Goal: Transaction & Acquisition: Purchase product/service

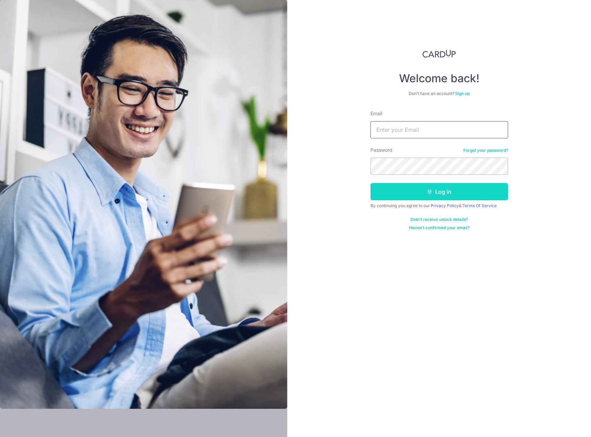
type input "emailsumitha@gmail.com"
click at [437, 190] on button "Log in" at bounding box center [440, 191] width 138 height 17
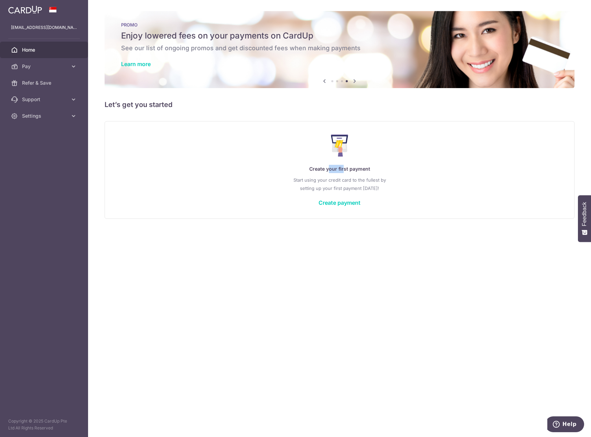
drag, startPoint x: 329, startPoint y: 170, endPoint x: 344, endPoint y: 169, distance: 15.2
click at [344, 169] on p "Create your first payment" at bounding box center [340, 169] width 442 height 8
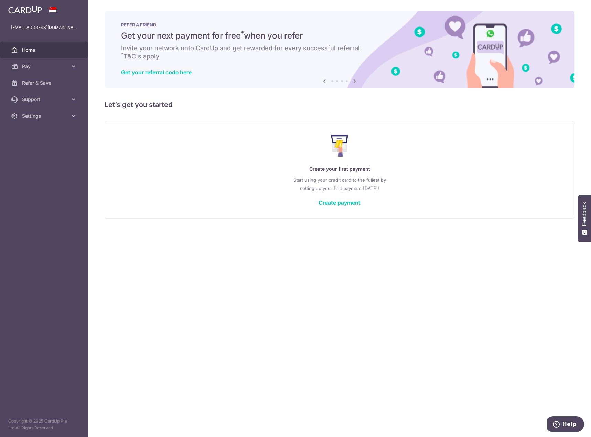
click at [412, 200] on div "Create your first payment Start using your credit card to the fullest by settin…" at bounding box center [339, 170] width 453 height 82
drag, startPoint x: 307, startPoint y: 167, endPoint x: 407, endPoint y: 186, distance: 101.6
click at [407, 186] on div "Create your first payment Start using your credit card to the fullest by settin…" at bounding box center [339, 170] width 453 height 82
click at [407, 186] on p "Start using your credit card to the fullest by setting up your first payment to…" at bounding box center [340, 184] width 442 height 17
drag, startPoint x: 489, startPoint y: 42, endPoint x: 491, endPoint y: 32, distance: 9.7
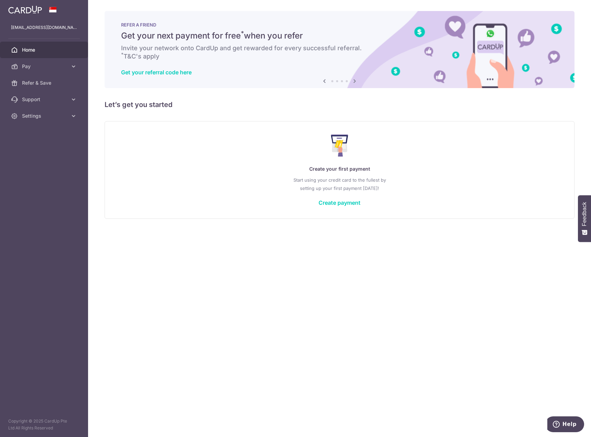
click at [491, 32] on div "REFER A FRIEND Get your next payment for free * when you refer Invite your netw…" at bounding box center [340, 49] width 470 height 77
drag, startPoint x: 136, startPoint y: 33, endPoint x: 277, endPoint y: 49, distance: 142.0
click at [277, 49] on div "REFER A FRIEND Get your next payment for free * when you refer Invite your netw…" at bounding box center [340, 49] width 470 height 77
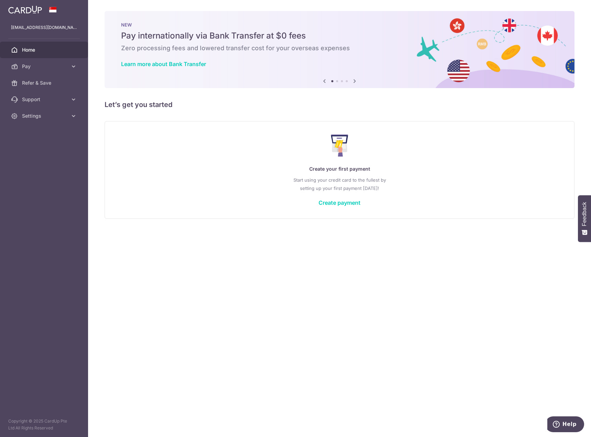
click at [277, 49] on h6 "Zero processing fees and lowered transfer cost for your overseas expenses" at bounding box center [339, 48] width 437 height 8
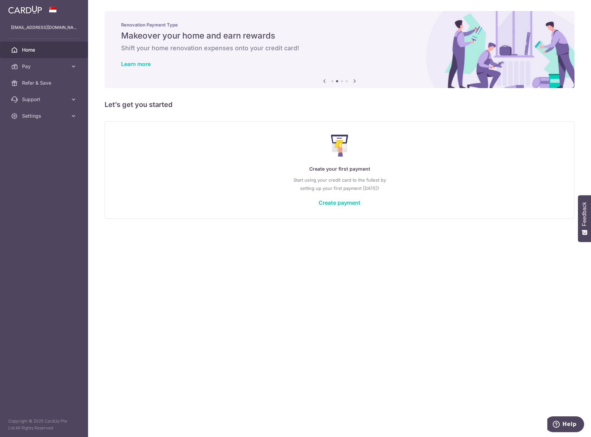
drag, startPoint x: 161, startPoint y: 33, endPoint x: 239, endPoint y: 35, distance: 77.8
click at [239, 35] on h5 "Makeover your home and earn rewards" at bounding box center [339, 35] width 437 height 11
click at [0, 0] on h5 "Earn rewards on your overseas expenses" at bounding box center [0, 0] width 0 height 0
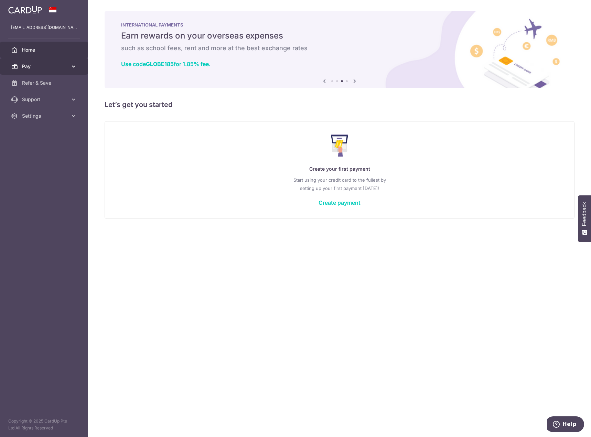
click at [53, 64] on span "Pay" at bounding box center [44, 66] width 45 height 7
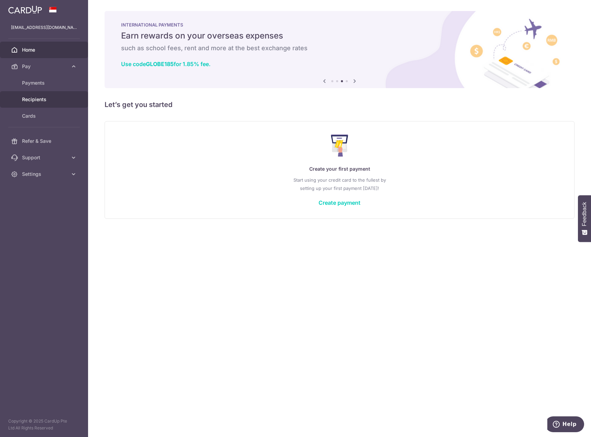
click at [44, 102] on span "Recipients" at bounding box center [44, 99] width 45 height 7
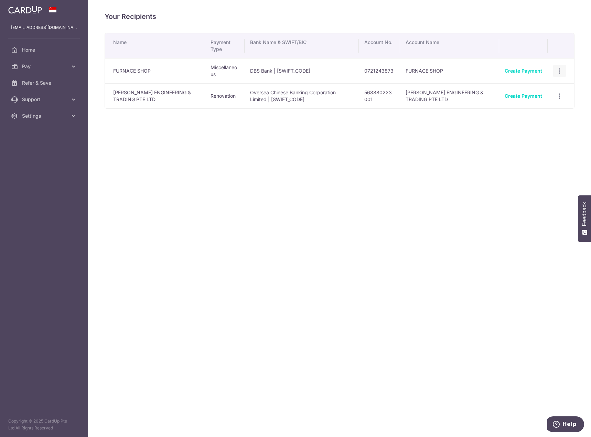
click at [563, 68] on div "View/Edit Linked Payments" at bounding box center [559, 71] width 13 height 13
click at [532, 70] on link "Create Payment" at bounding box center [524, 71] width 38 height 6
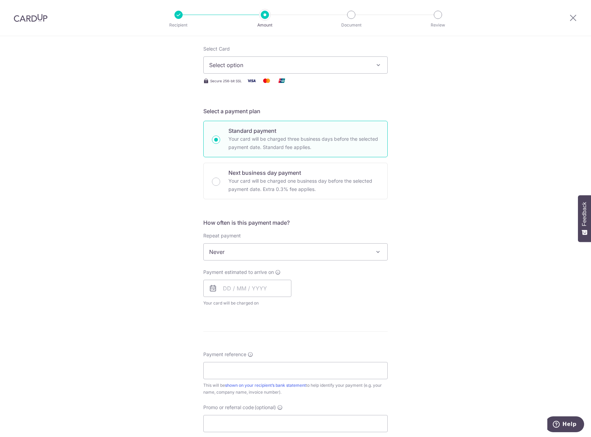
scroll to position [50, 0]
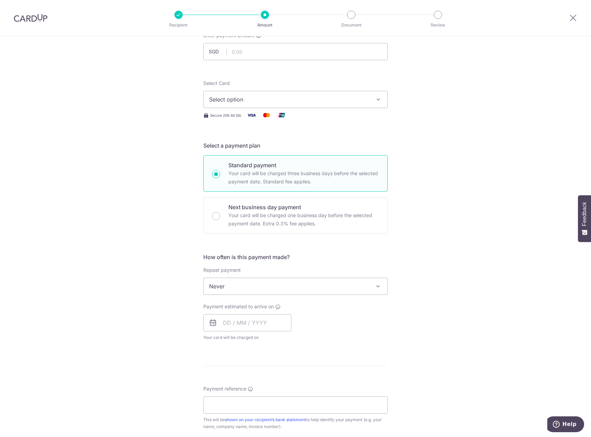
click at [238, 95] on button "Select option" at bounding box center [295, 99] width 184 height 17
click at [464, 141] on div "Tell us more about your payment Enter payment amount SGD Select Card Select opt…" at bounding box center [295, 298] width 591 height 623
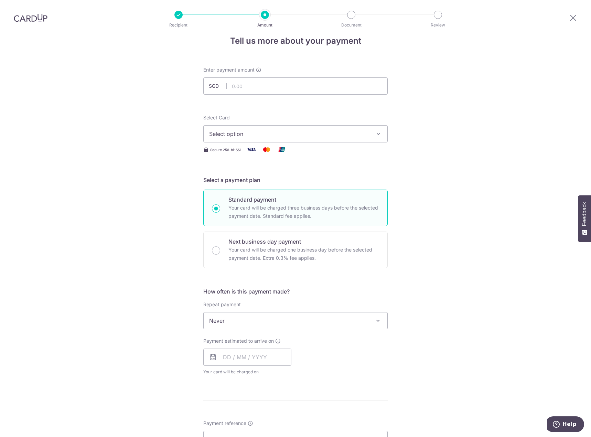
scroll to position [0, 0]
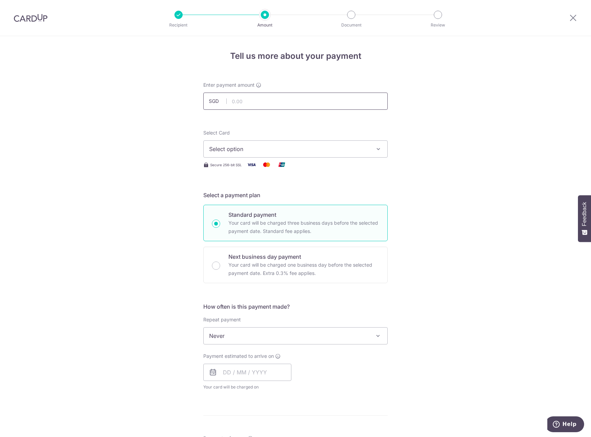
click at [294, 102] on input "text" at bounding box center [295, 101] width 184 height 17
type input "10,000.00"
click at [422, 134] on div "Tell us more about your payment Enter payment amount SGD 10,000.00 10000.00 Sel…" at bounding box center [295, 347] width 591 height 623
click at [363, 149] on span "Select option" at bounding box center [289, 149] width 160 height 8
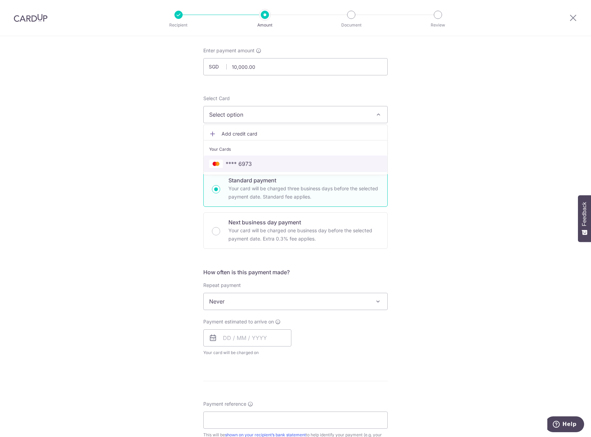
click at [242, 166] on span "**** 6973" at bounding box center [239, 164] width 26 height 8
click at [421, 169] on div "Tell us more about your payment Enter payment amount SGD 10,000.00 10000.00 Sel…" at bounding box center [295, 313] width 591 height 623
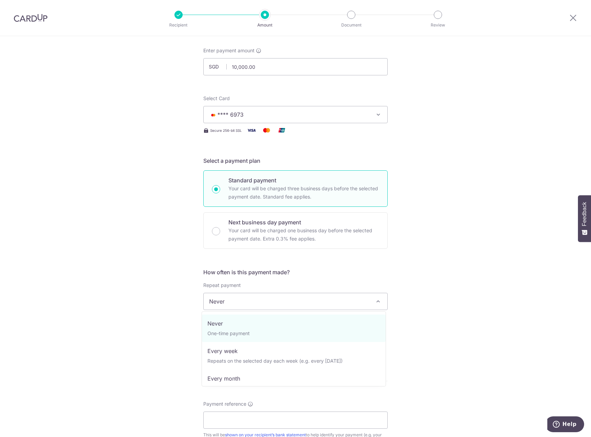
click at [257, 300] on span "Never" at bounding box center [296, 301] width 184 height 17
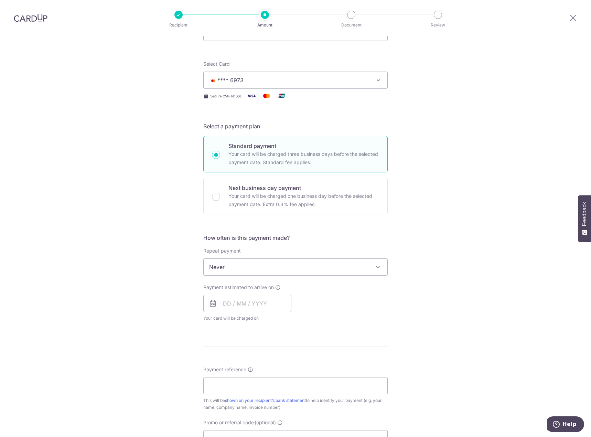
scroll to position [103, 0]
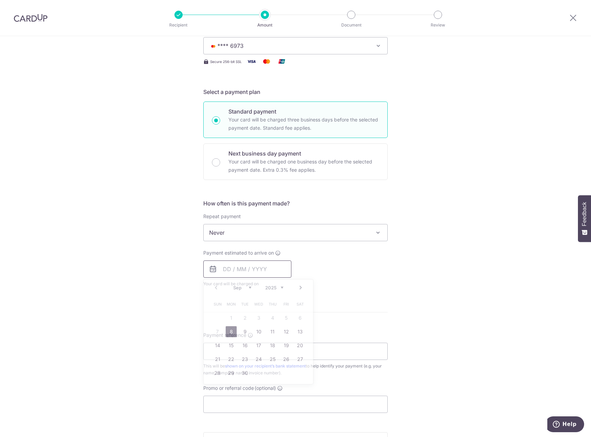
click at [238, 267] on input "text" at bounding box center [247, 269] width 88 height 17
click at [211, 327] on table "Sun Mon Tue Wed Thu Fri Sat 1 2 3 4 5 6 7 8 9 10 11 12 13 14 15 16 17 18 19 20 …" at bounding box center [259, 338] width 96 height 83
click at [216, 331] on table "Sun Mon Tue Wed Thu Fri Sat 1 2 3 4 5 6 7 8 9 10 11 12 13 14 15 16 17 18 19 20 …" at bounding box center [259, 338] width 96 height 83
click at [214, 332] on table "Sun Mon Tue Wed Thu Fri Sat 1 2 3 4 5 6 7 8 9 10 11 12 13 14 15 16 17 18 19 20 …" at bounding box center [259, 338] width 96 height 83
click at [226, 332] on link "8" at bounding box center [231, 331] width 11 height 11
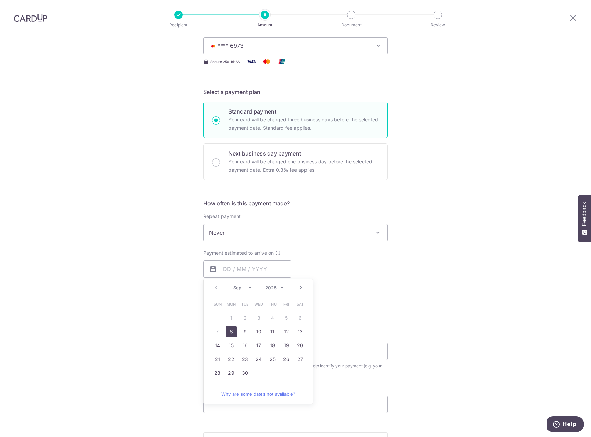
type input "08/09/2025"
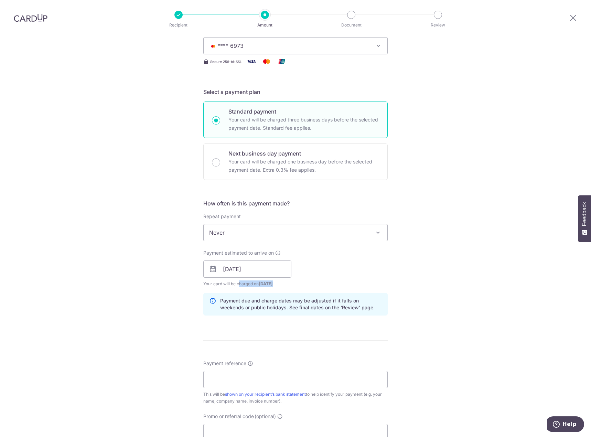
drag, startPoint x: 218, startPoint y: 284, endPoint x: 274, endPoint y: 286, distance: 56.1
click at [274, 286] on span "Your card will be charged on 03/09/2025 for the first payment" at bounding box center [247, 283] width 88 height 7
click at [273, 286] on span "03/09/2025" at bounding box center [266, 283] width 14 height 5
drag, startPoint x: 233, startPoint y: 286, endPoint x: 270, endPoint y: 285, distance: 37.2
click at [270, 285] on span "Your card will be charged on 03/09/2025 for the first payment" at bounding box center [247, 283] width 88 height 7
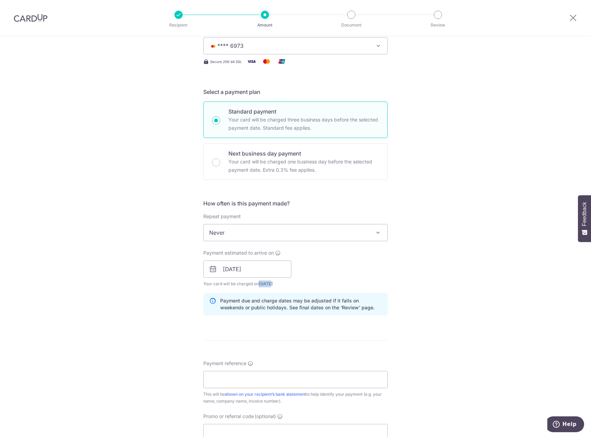
click at [270, 285] on span "03/09/2025" at bounding box center [266, 283] width 14 height 5
drag, startPoint x: 229, startPoint y: 300, endPoint x: 356, endPoint y: 309, distance: 127.7
click at [356, 309] on p "Payment due and charge dates may be adjusted if it falls on weekends or public …" at bounding box center [301, 304] width 162 height 14
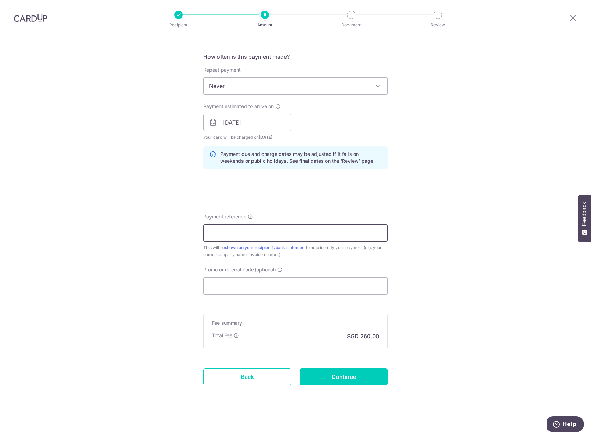
click at [237, 233] on input "Payment reference" at bounding box center [295, 232] width 184 height 17
click at [234, 279] on input "Promo or referral code (optional)" at bounding box center [295, 285] width 184 height 17
drag, startPoint x: 369, startPoint y: 338, endPoint x: 347, endPoint y: 335, distance: 22.5
click at [347, 335] on p "SGD 260.00" at bounding box center [363, 336] width 32 height 8
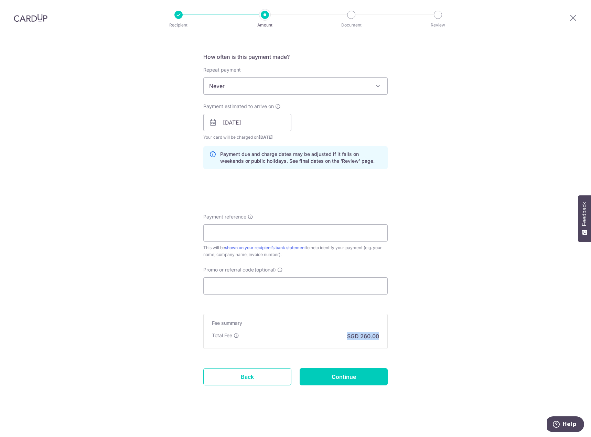
drag, startPoint x: 379, startPoint y: 337, endPoint x: 316, endPoint y: 336, distance: 62.3
click at [316, 336] on div "Fee summary Base fee Extend fee Next-day fee Total Fee SGD 260.00" at bounding box center [295, 331] width 184 height 35
click at [316, 336] on div "Total Fee SGD 260.00" at bounding box center [295, 336] width 167 height 8
click at [366, 377] on input "Continue" at bounding box center [344, 376] width 88 height 17
type input "Create Schedule"
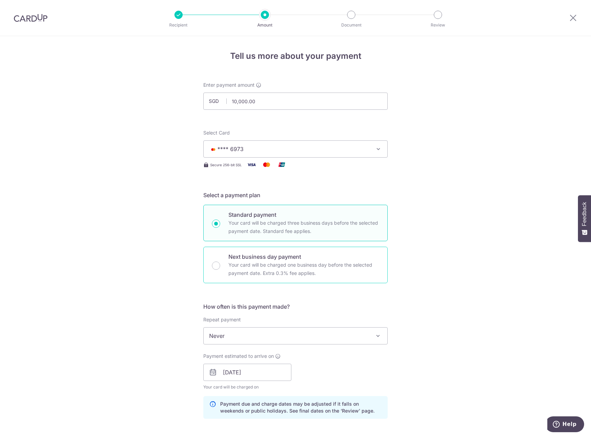
click at [337, 265] on p "Your card will be charged one business day before the selected payment date. Ex…" at bounding box center [304, 269] width 151 height 17
click at [220, 265] on input "Next business day payment Your card will be charged one business day before the…" at bounding box center [216, 266] width 8 height 8
radio input "false"
radio input "true"
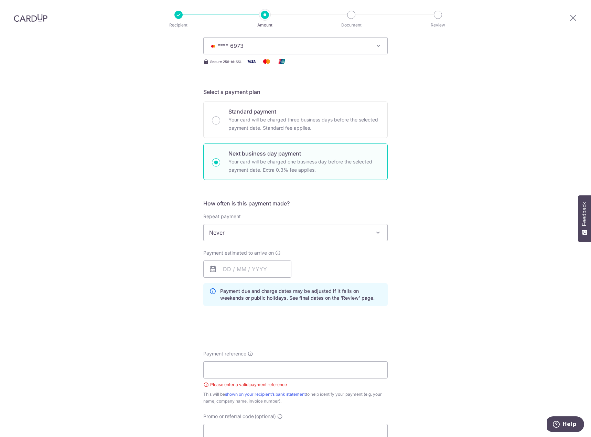
scroll to position [138, 0]
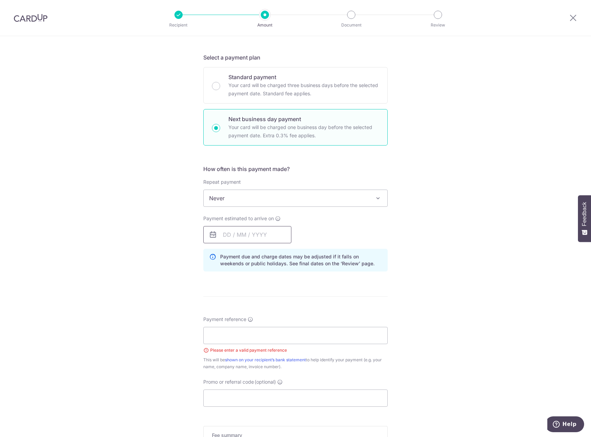
click at [275, 231] on input "text" at bounding box center [247, 234] width 88 height 17
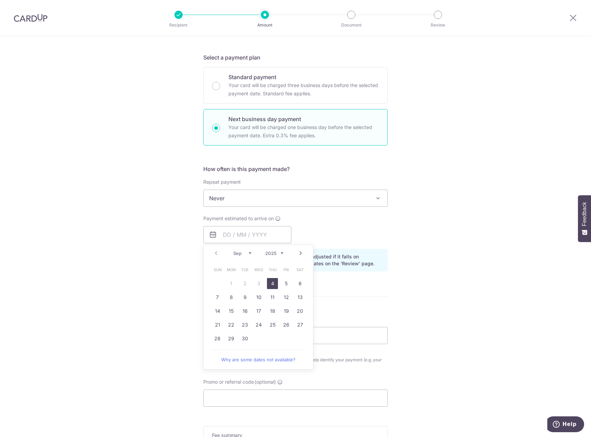
click at [309, 231] on div "Payment estimated to arrive on Prev Next Sep Oct Nov Dec 2025 2026 2027 2028 20…" at bounding box center [295, 229] width 193 height 28
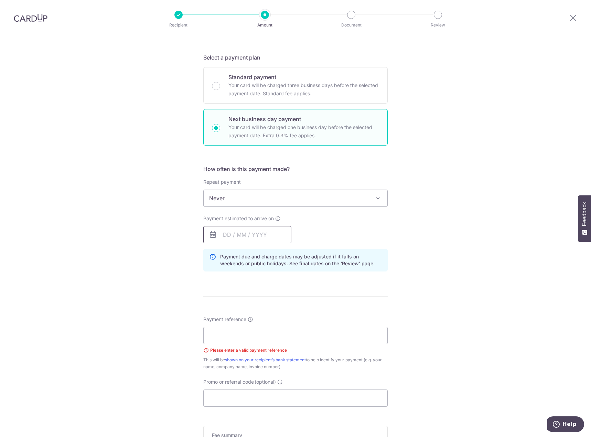
click at [235, 241] on input "text" at bounding box center [247, 234] width 88 height 17
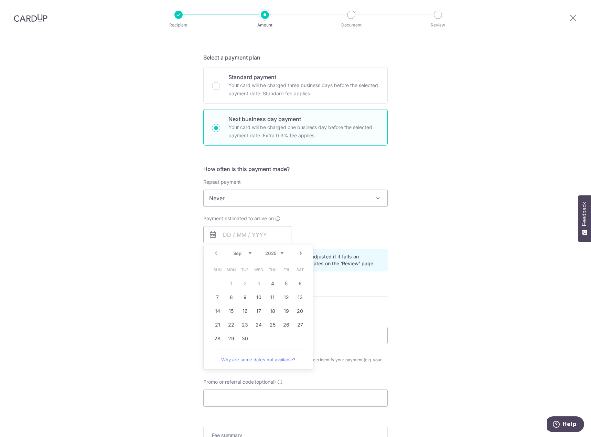
click at [432, 271] on div "Tell us more about your payment Enter payment amount SGD 10,000.00 10000.00 Sel…" at bounding box center [295, 240] width 591 height 684
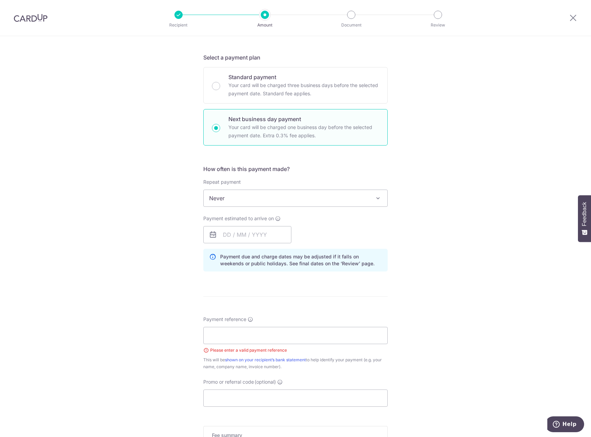
scroll to position [0, 0]
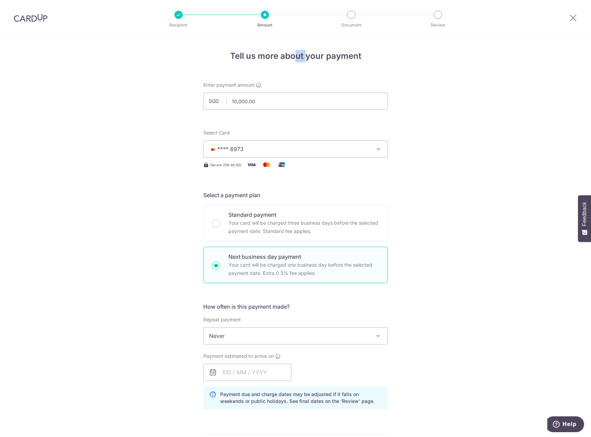
drag, startPoint x: 295, startPoint y: 55, endPoint x: 307, endPoint y: 55, distance: 11.7
click at [307, 55] on h4 "Tell us more about your payment" at bounding box center [295, 56] width 184 height 12
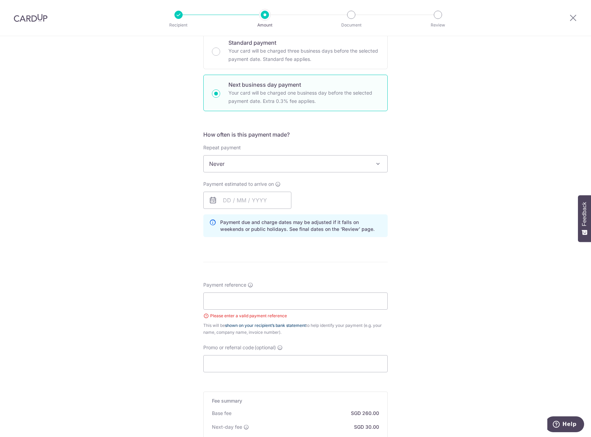
scroll to position [206, 0]
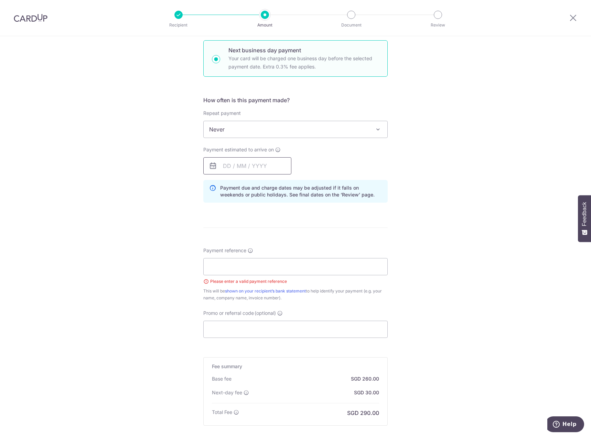
click at [264, 165] on input "text" at bounding box center [247, 165] width 88 height 17
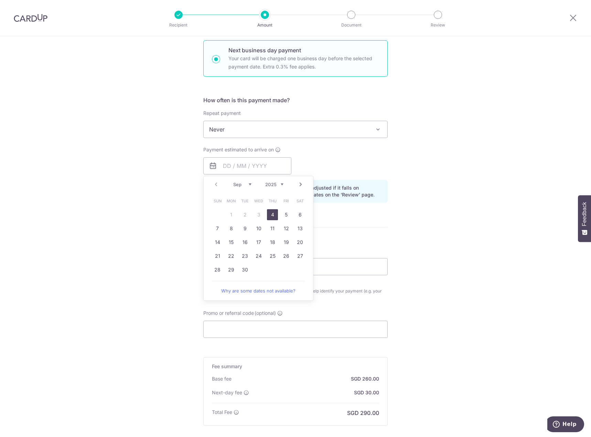
click at [271, 214] on link "4" at bounding box center [272, 214] width 11 height 11
type input "04/09/2025"
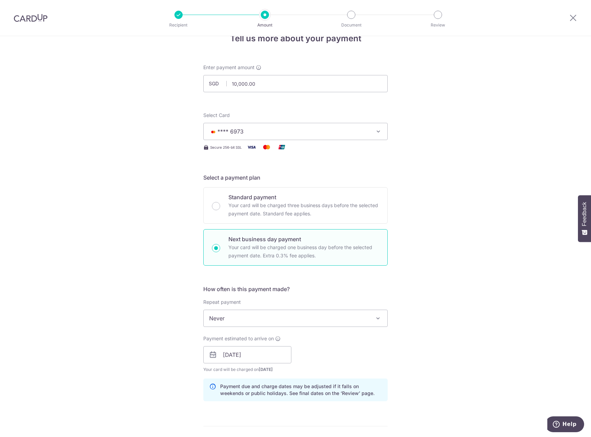
scroll to position [0, 0]
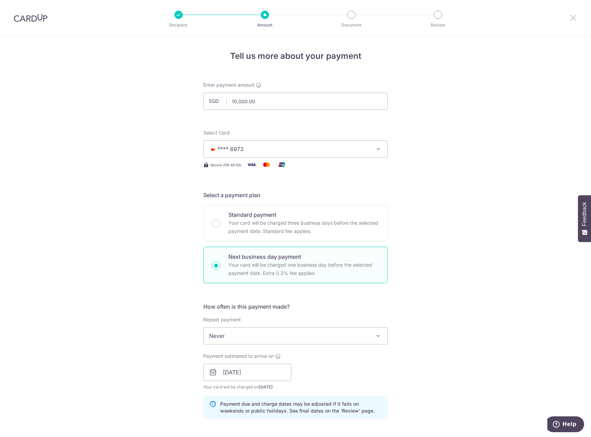
click at [575, 18] on icon at bounding box center [573, 17] width 8 height 9
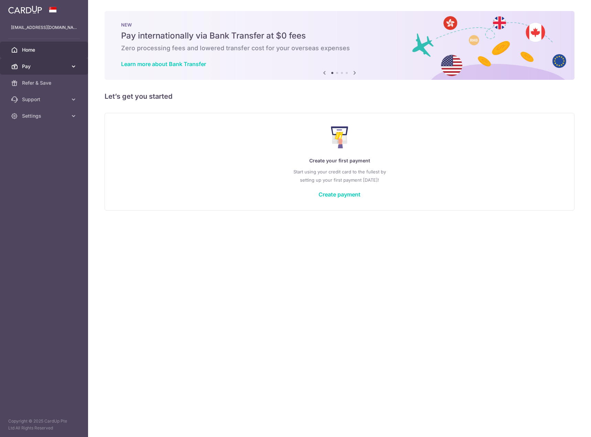
click at [28, 73] on link "Pay" at bounding box center [44, 66] width 88 height 17
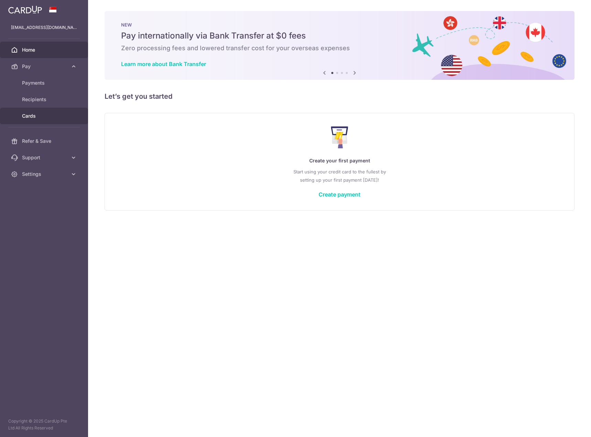
click at [36, 115] on span "Cards" at bounding box center [44, 116] width 45 height 7
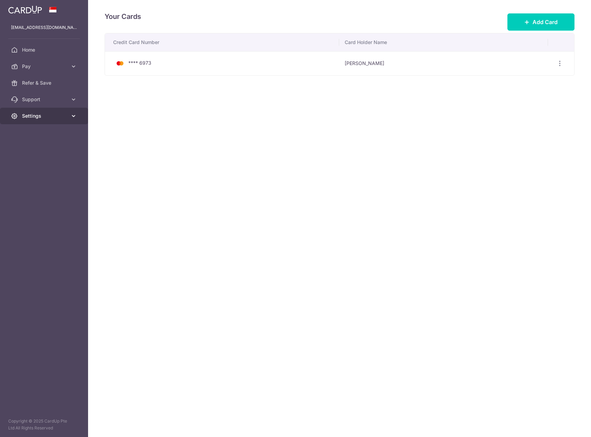
click at [40, 115] on span "Settings" at bounding box center [44, 116] width 45 height 7
click at [40, 135] on span "Account" at bounding box center [44, 132] width 45 height 7
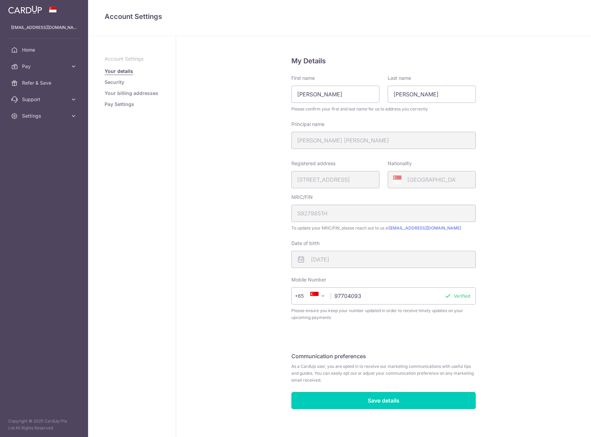
click at [530, 213] on div "My Details First name Sumitha Lakshmi Last name Muraly Please confirm your firs…" at bounding box center [383, 238] width 415 height 405
click at [72, 118] on icon at bounding box center [73, 116] width 7 height 7
click at [75, 97] on icon at bounding box center [73, 99] width 7 height 7
click at [75, 68] on icon at bounding box center [73, 66] width 7 height 7
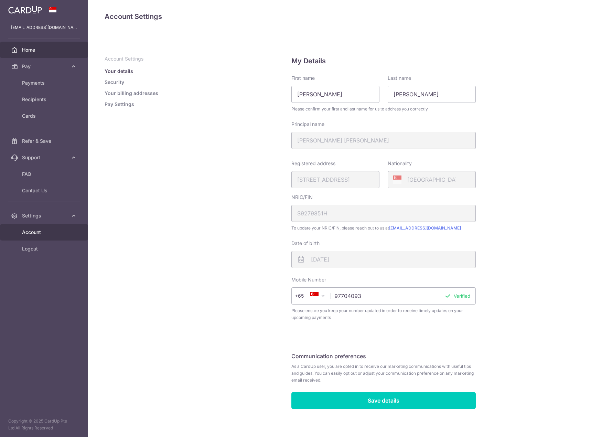
click at [56, 51] on span "Home" at bounding box center [44, 49] width 45 height 7
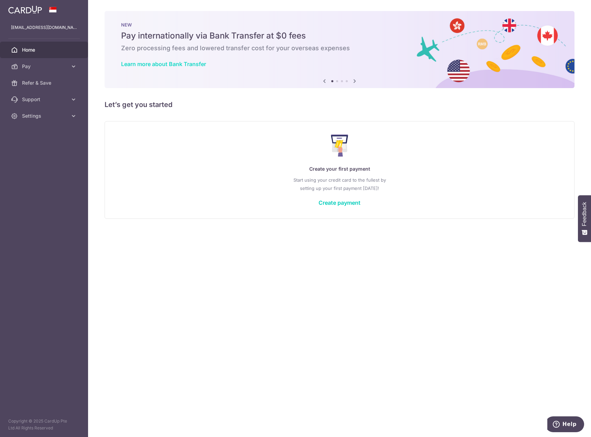
click at [176, 65] on link "Learn more about Bank Transfer" at bounding box center [163, 64] width 85 height 7
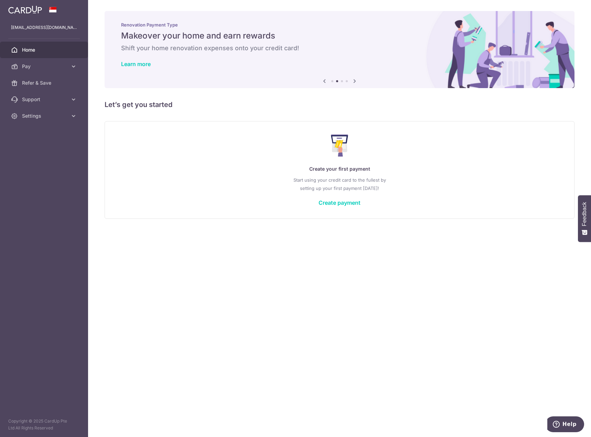
click at [326, 82] on icon at bounding box center [324, 81] width 8 height 9
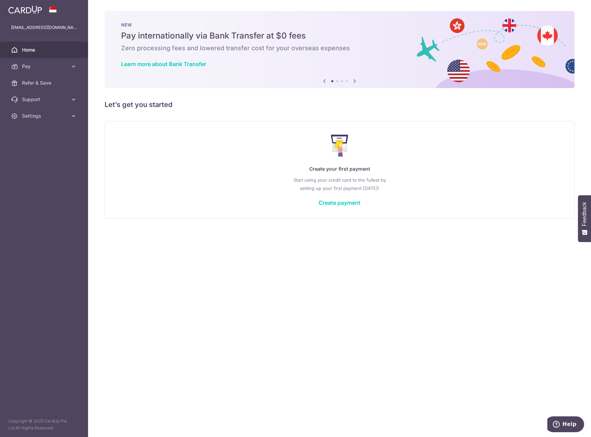
click at [354, 83] on icon at bounding box center [355, 81] width 8 height 9
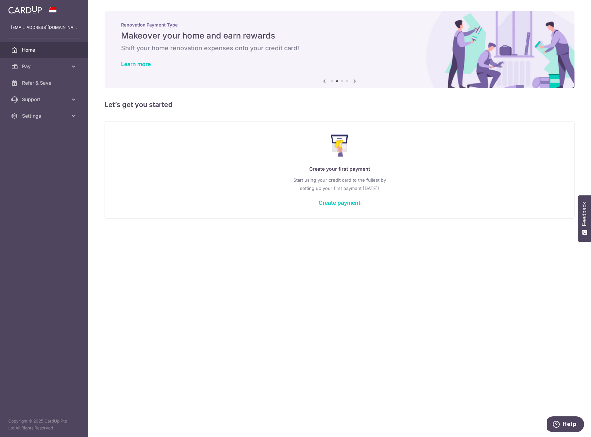
click at [354, 83] on icon at bounding box center [355, 81] width 8 height 9
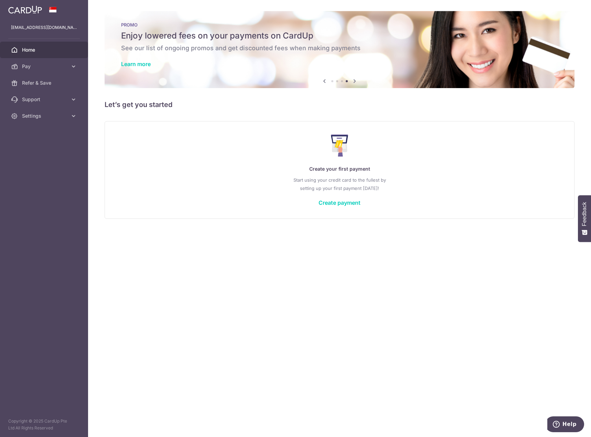
drag, startPoint x: 495, startPoint y: 47, endPoint x: 496, endPoint y: 39, distance: 8.3
click at [496, 39] on div "PROMO Enjoy lowered fees on your payments on CardUp See our list of ongoing pro…" at bounding box center [340, 45] width 470 height 69
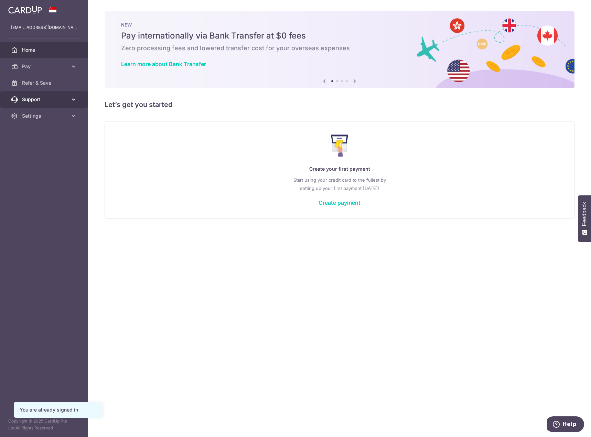
click at [72, 107] on link "Support" at bounding box center [44, 99] width 88 height 17
click at [68, 158] on link "Settings" at bounding box center [44, 157] width 88 height 17
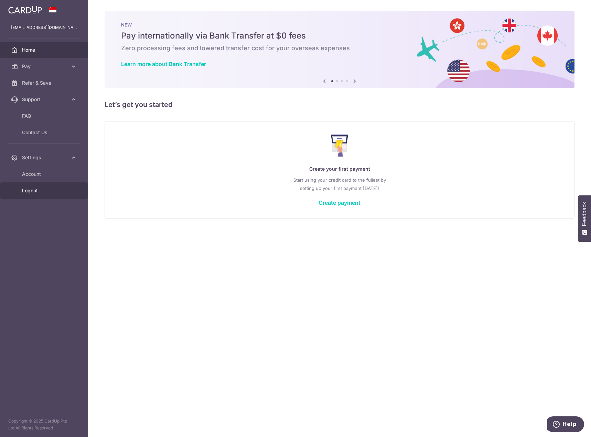
click at [51, 190] on span "Logout" at bounding box center [44, 190] width 45 height 7
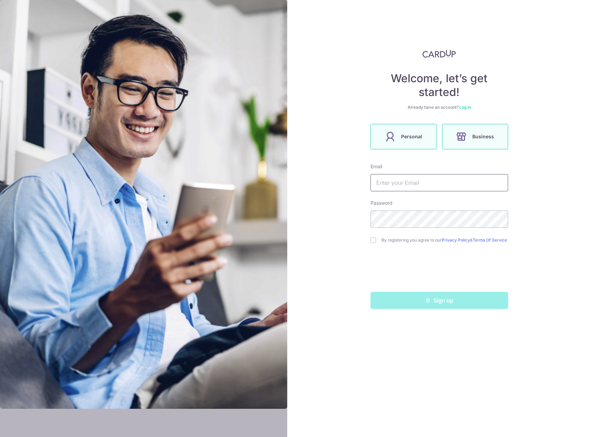
type input "[EMAIL_ADDRESS][DOMAIN_NAME]"
click at [492, 138] on span "Business" at bounding box center [483, 136] width 22 height 8
click at [436, 307] on div "Sign up" at bounding box center [439, 300] width 146 height 17
click at [433, 181] on input "text" at bounding box center [440, 182] width 138 height 17
type input "[EMAIL_ADDRESS][DOMAIN_NAME]"
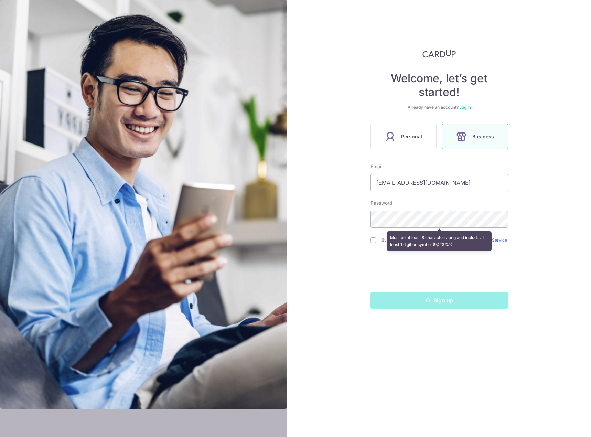
click at [526, 216] on div "Welcome, let’s get started! Already have an account? Log in Personal Business E…" at bounding box center [439, 218] width 304 height 437
click at [343, 217] on div "Welcome, let’s get started! Already have an account? Log in Personal Business E…" at bounding box center [439, 218] width 304 height 437
click at [570, 222] on div "Welcome, let’s get started! Already have an account? Log in Personal Business E…" at bounding box center [439, 218] width 304 height 437
click at [372, 242] on input "checkbox" at bounding box center [374, 240] width 6 height 6
checkbox input "true"
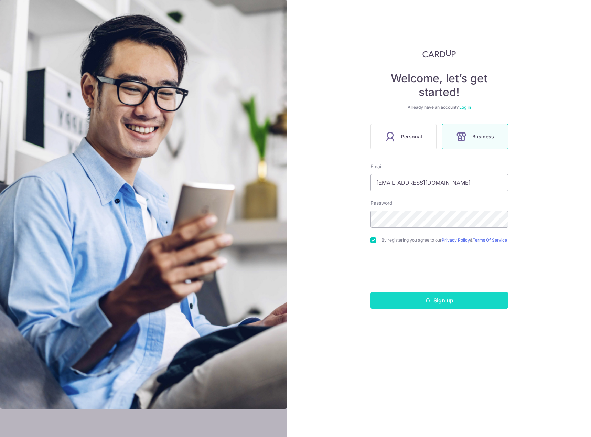
click at [445, 303] on button "Sign up" at bounding box center [440, 300] width 138 height 17
